Goal: Task Accomplishment & Management: Complete application form

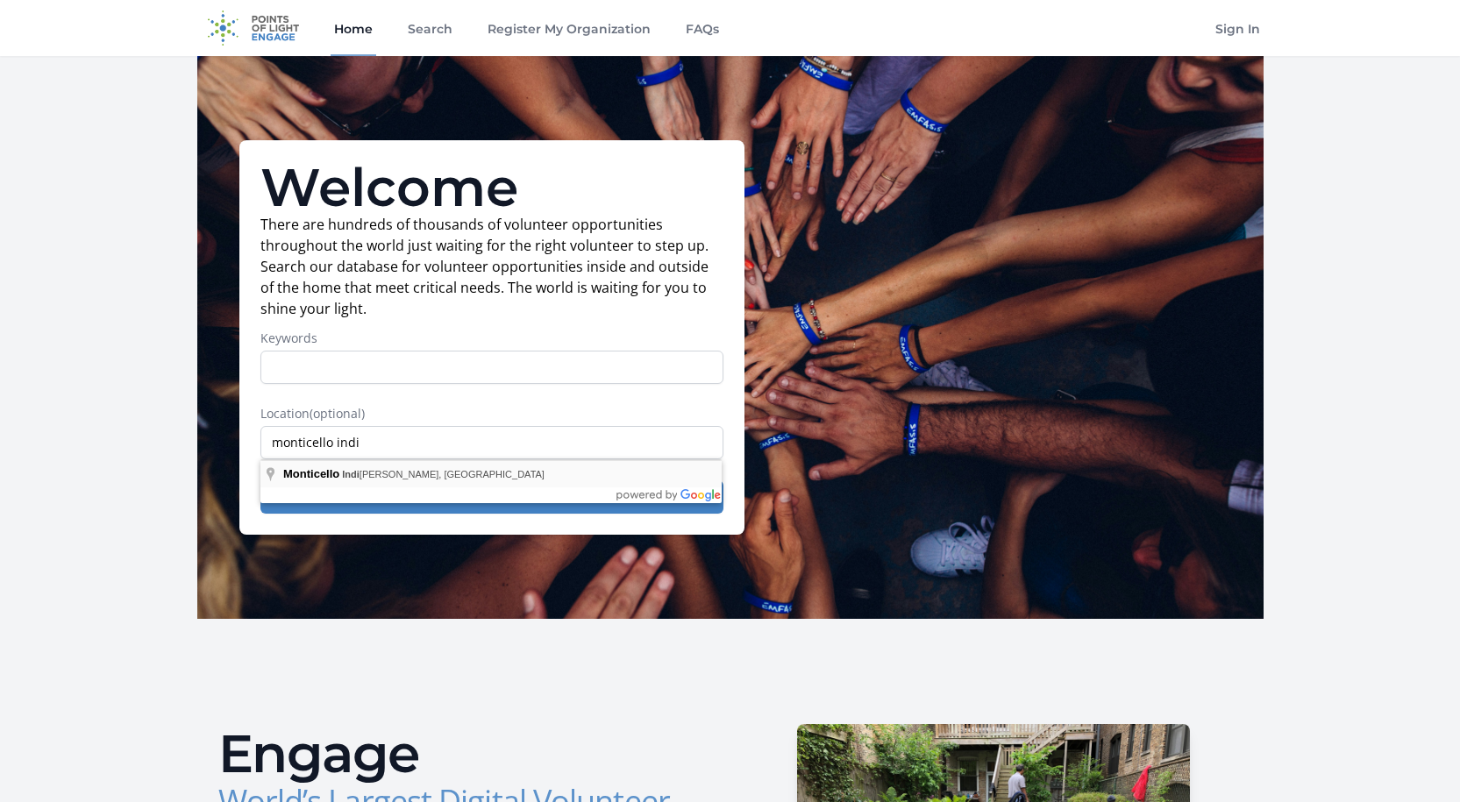
type input "[GEOGRAPHIC_DATA], [US_STATE], [GEOGRAPHIC_DATA]"
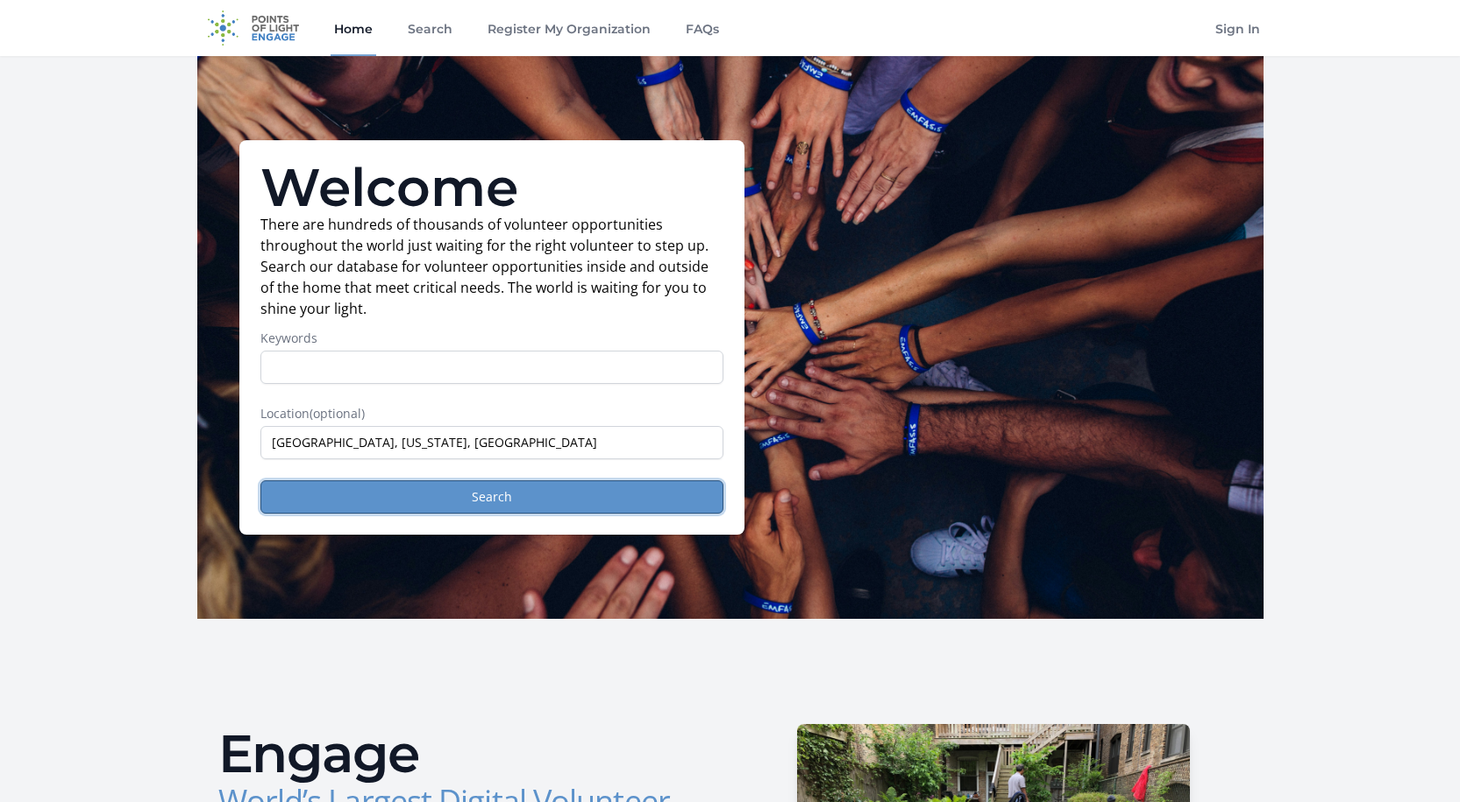
click at [559, 491] on button "Search" at bounding box center [491, 497] width 463 height 33
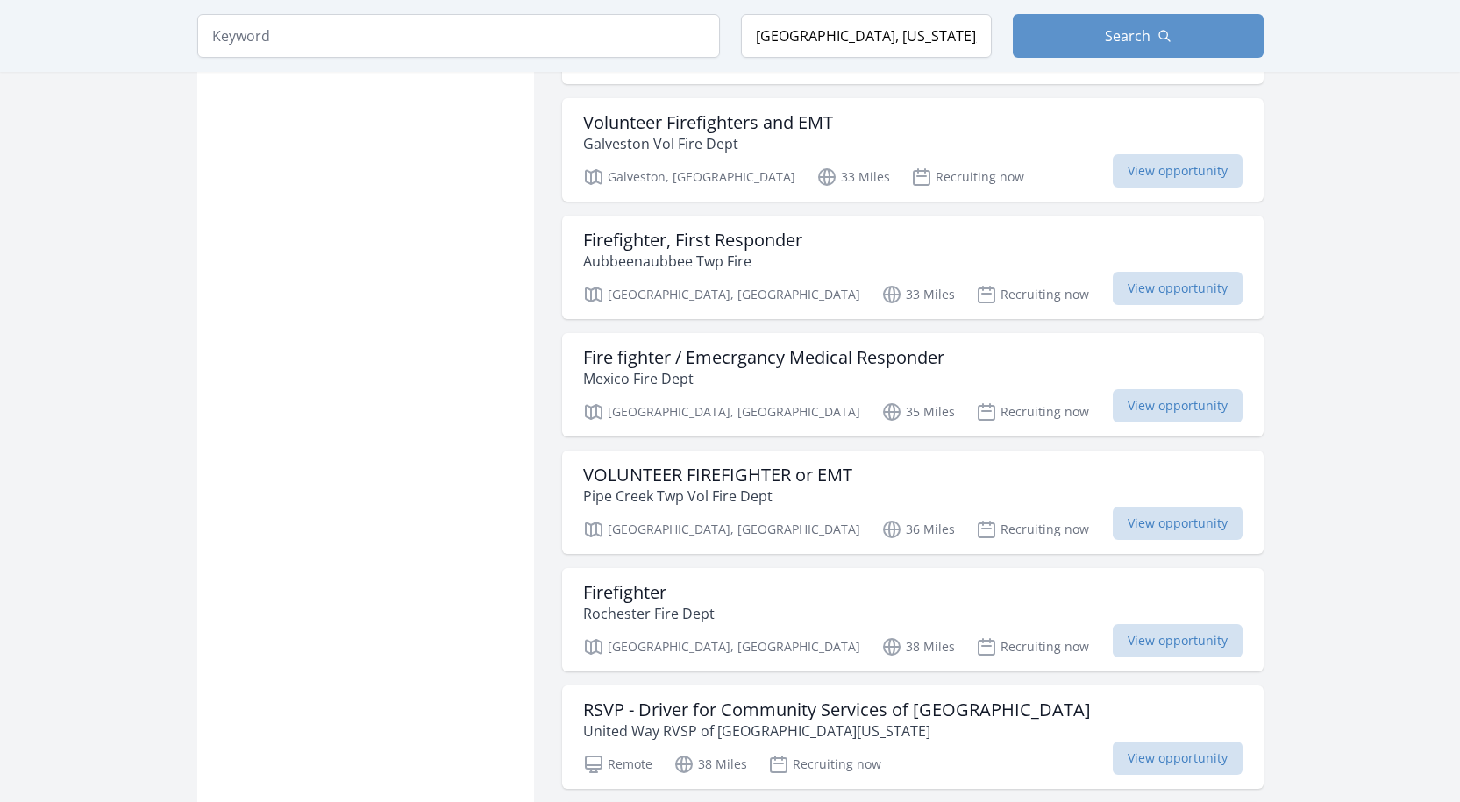
scroll to position [1491, 0]
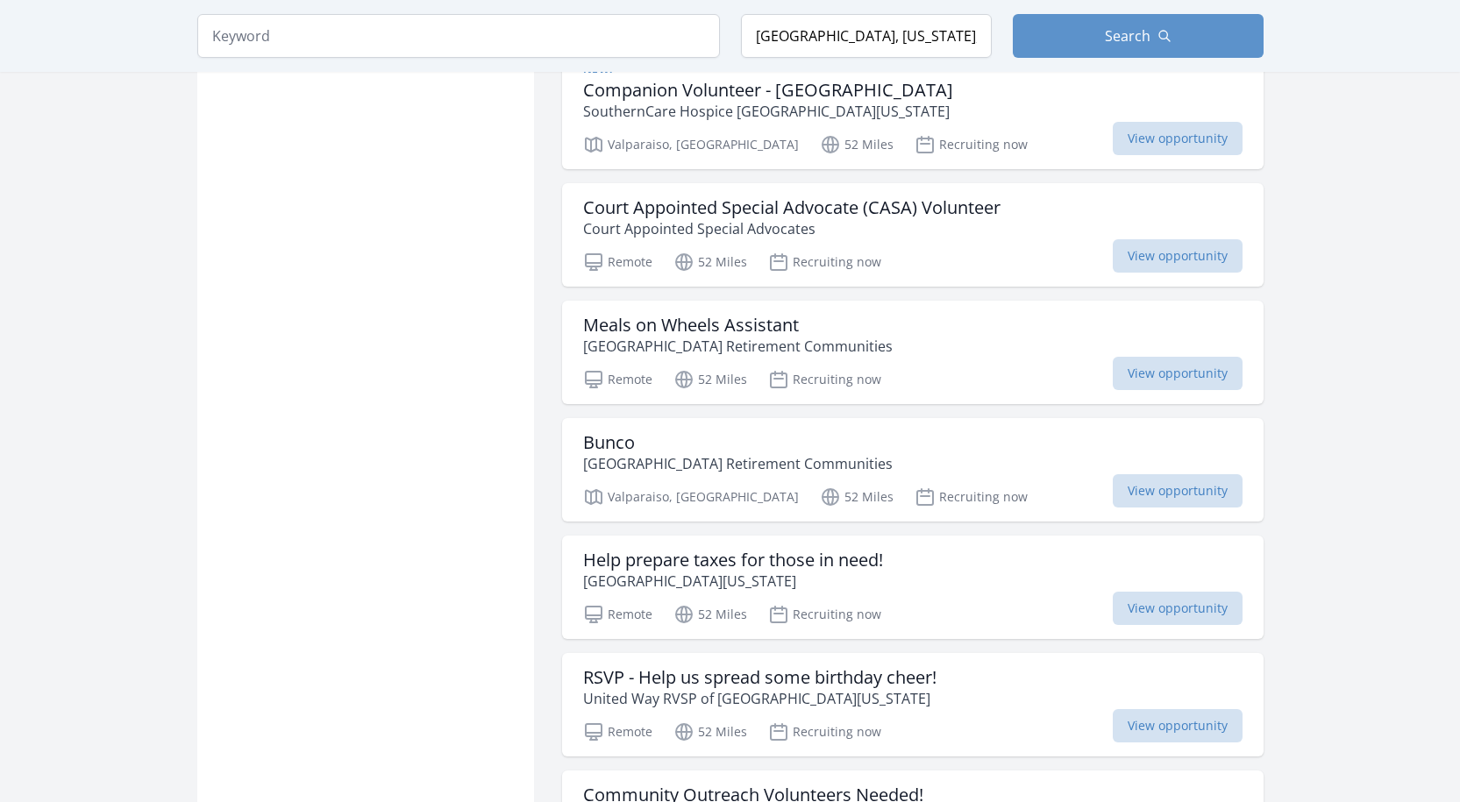
scroll to position [3332, 0]
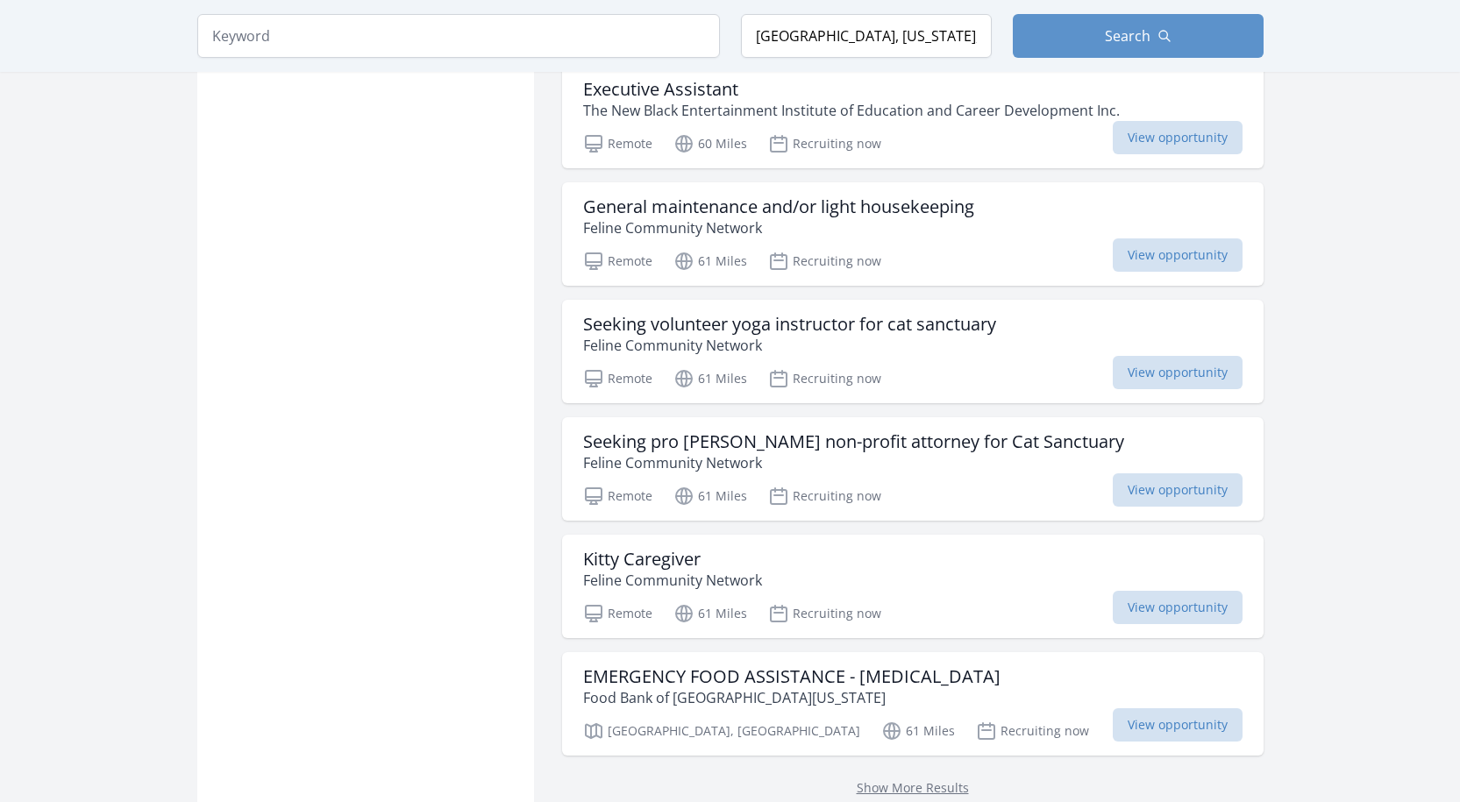
scroll to position [11312, 0]
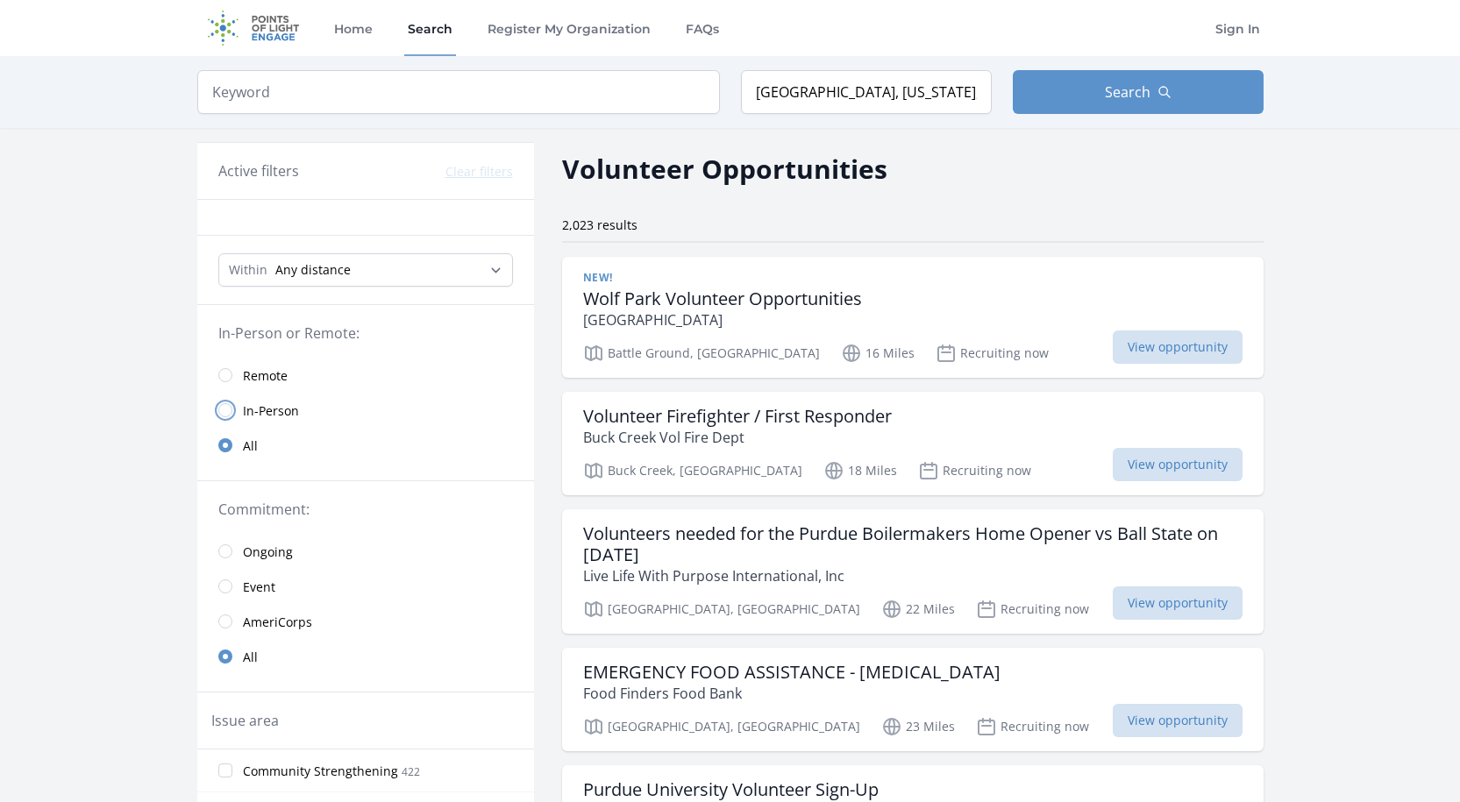
click at [222, 413] on input "radio" at bounding box center [225, 410] width 14 height 14
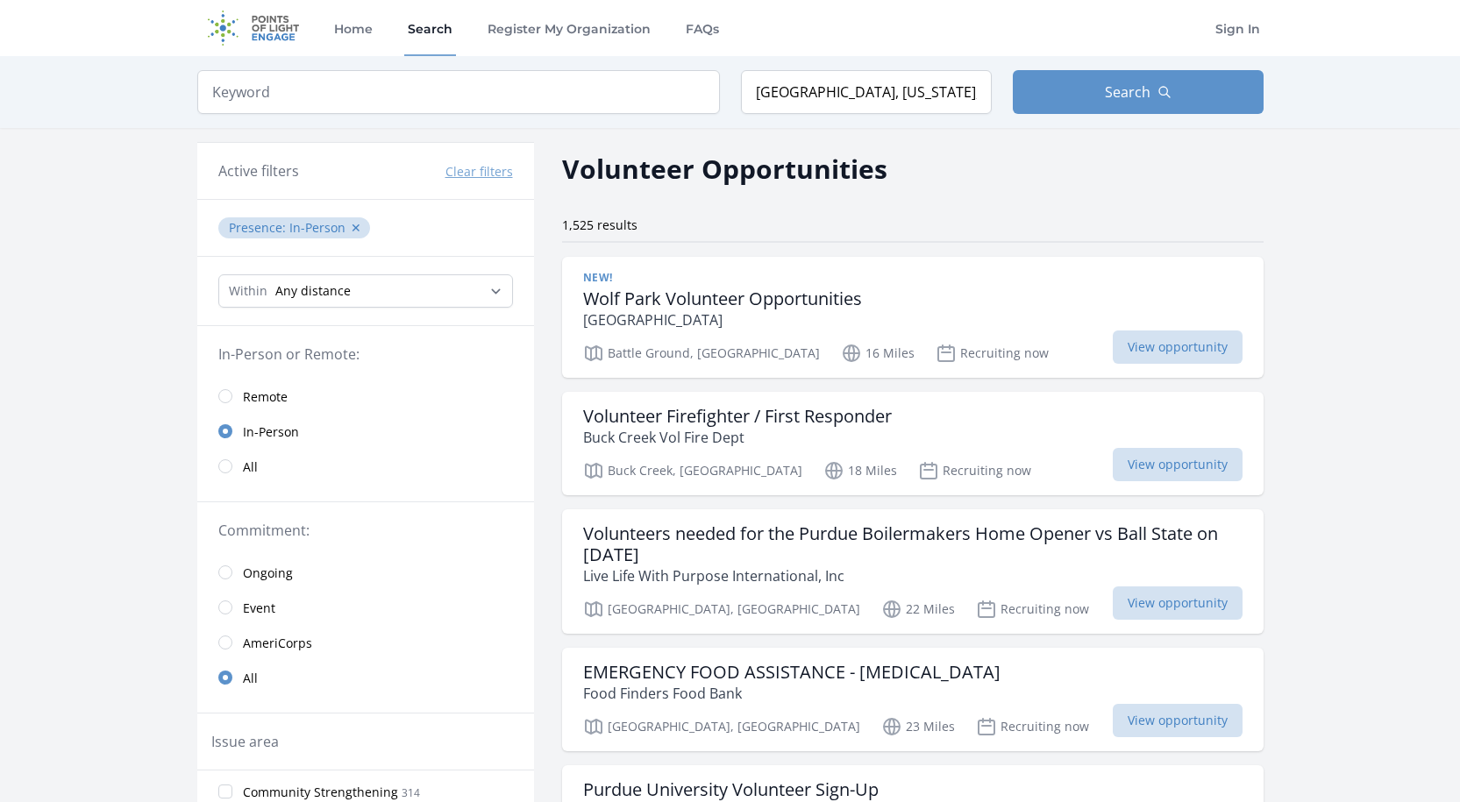
click at [259, 437] on span "In-Person" at bounding box center [271, 433] width 56 height 18
click at [299, 292] on select "Any distance , 5 Miles , 20 Miles , 50 Miles , 100 Miles" at bounding box center [365, 290] width 295 height 33
select select "32186"
click at [218, 274] on select "Any distance , 5 Miles , 20 Miles , 50 Miles , 100 Miles" at bounding box center [365, 290] width 295 height 33
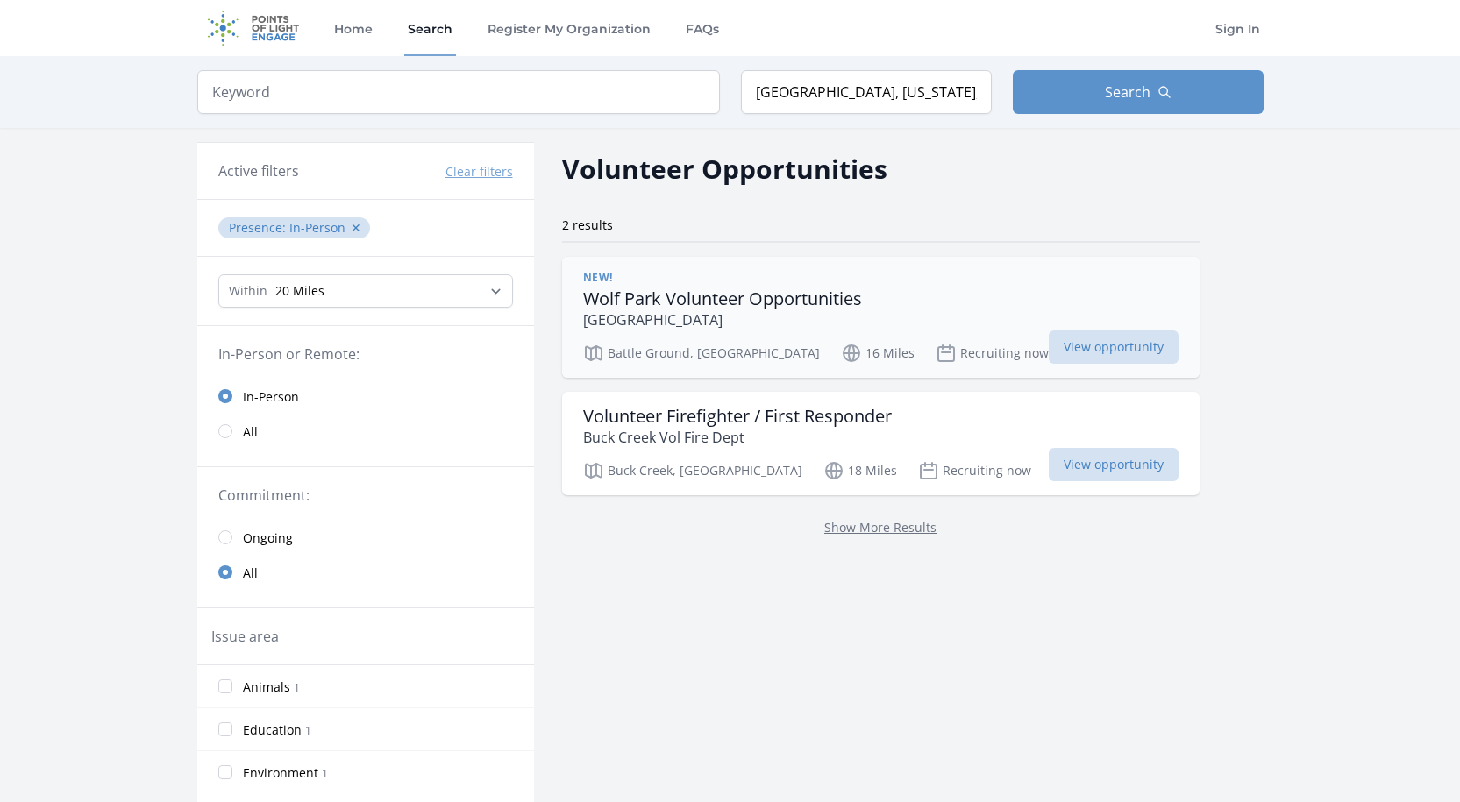
click at [684, 304] on h3 "Wolf Park Volunteer Opportunities" at bounding box center [722, 298] width 279 height 21
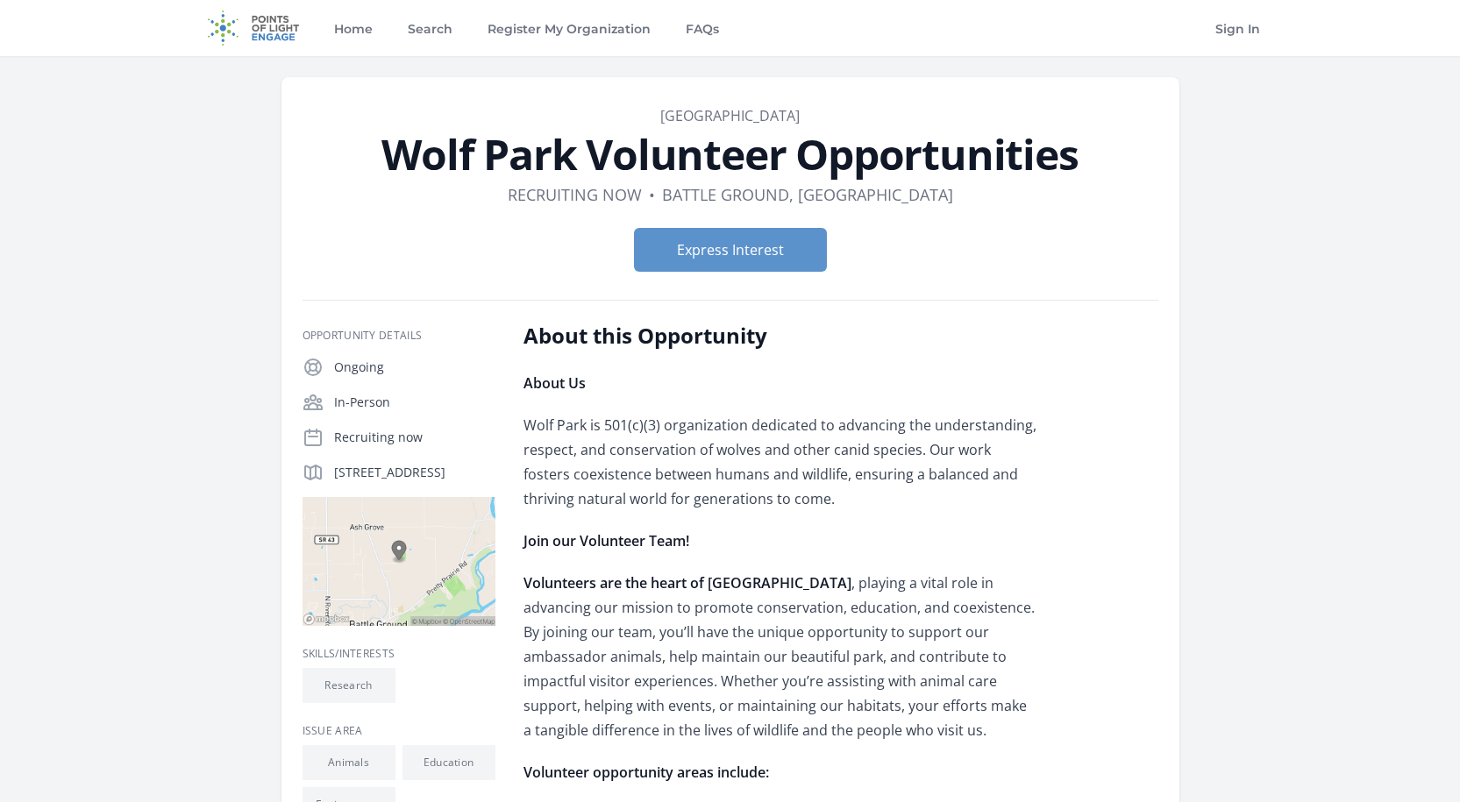
click at [848, 272] on div "Express Interest" at bounding box center [731, 250] width 856 height 72
click at [1040, 259] on form "Express Interest" at bounding box center [731, 250] width 856 height 44
